Goal: Transaction & Acquisition: Download file/media

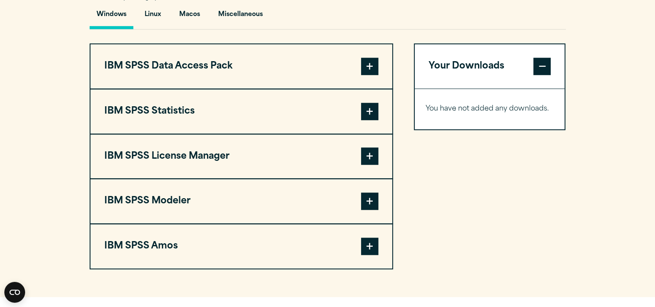
scroll to position [637, 0]
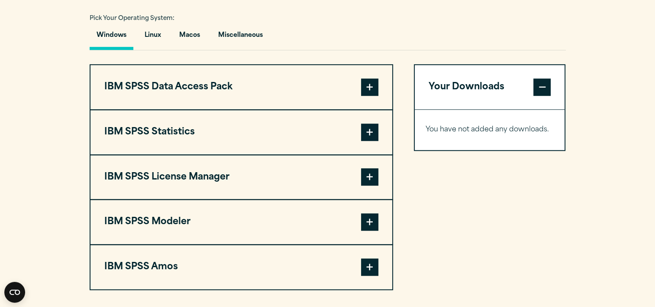
click at [182, 130] on button "IBM SPSS Statistics" at bounding box center [242, 132] width 302 height 44
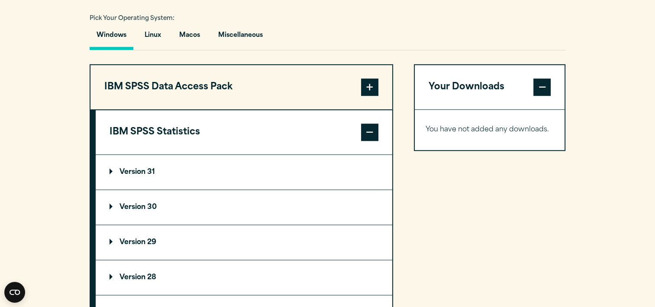
click at [147, 160] on summary "Version 31" at bounding box center [244, 172] width 297 height 35
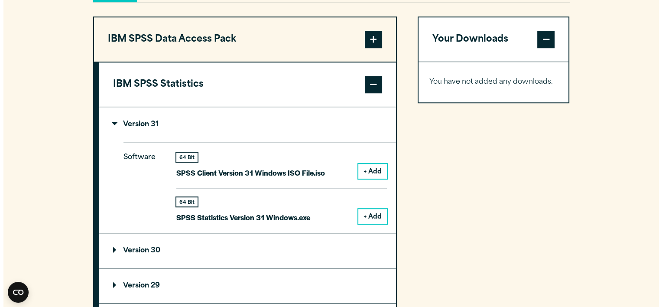
scroll to position [686, 0]
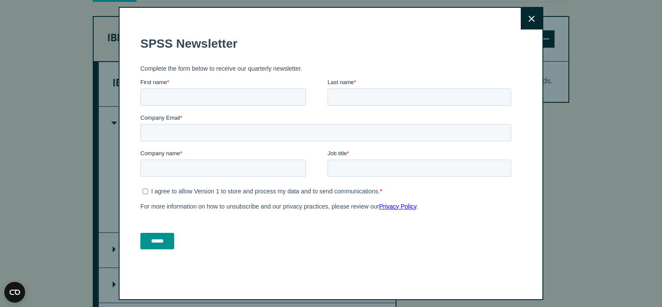
click at [525, 21] on button "Close" at bounding box center [532, 19] width 22 height 22
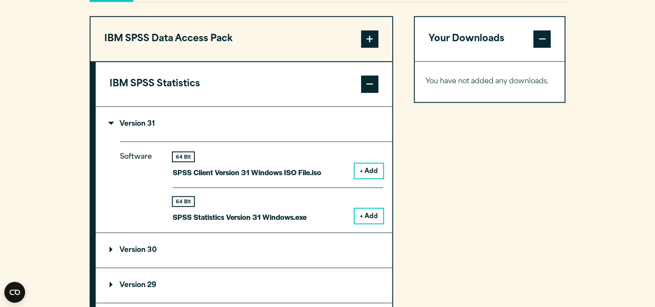
click at [364, 217] on button "+ Add" at bounding box center [369, 215] width 29 height 15
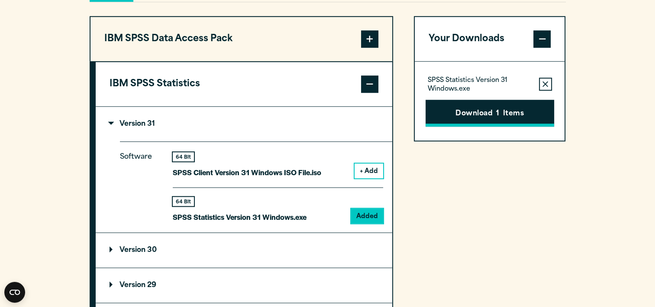
click at [463, 113] on button "Download 1 Items" at bounding box center [490, 113] width 129 height 27
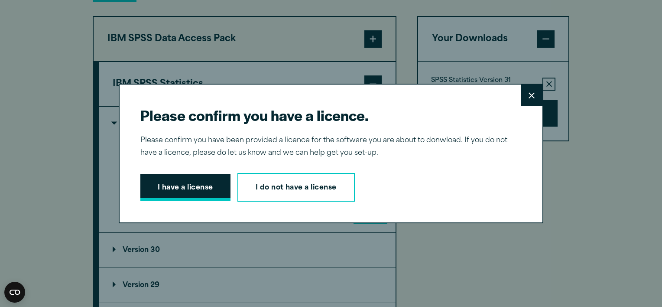
click at [163, 191] on button "I have a license" at bounding box center [185, 187] width 90 height 27
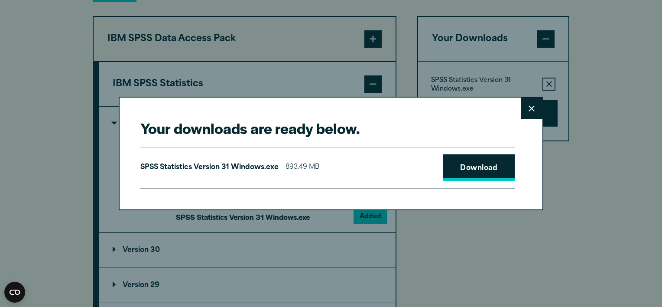
click at [478, 168] on link "Download" at bounding box center [479, 167] width 72 height 27
